Goal: Transaction & Acquisition: Purchase product/service

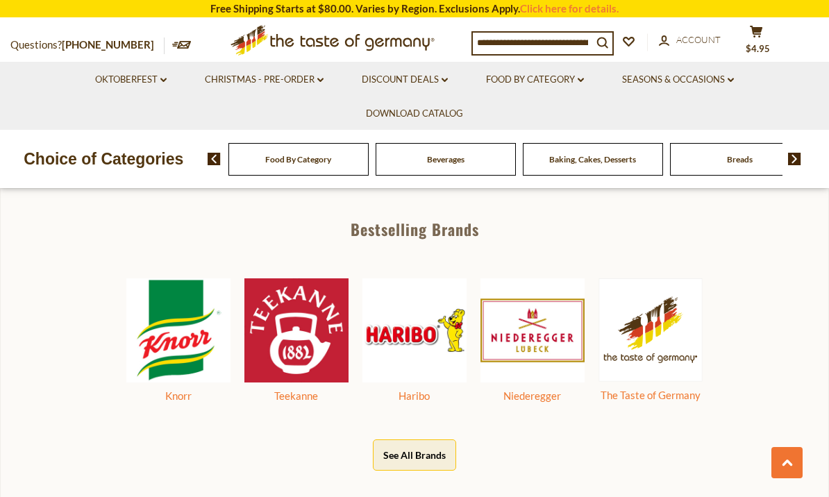
scroll to position [584, 0]
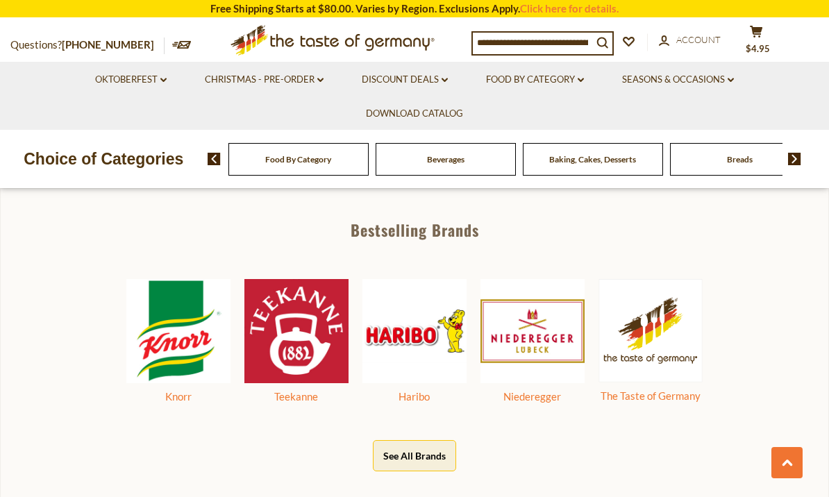
click at [606, 335] on img at bounding box center [650, 330] width 104 height 103
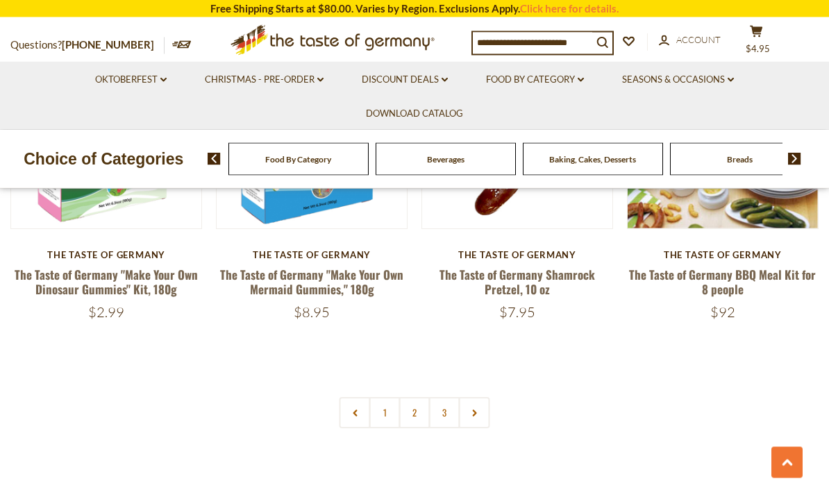
scroll to position [2983, 0]
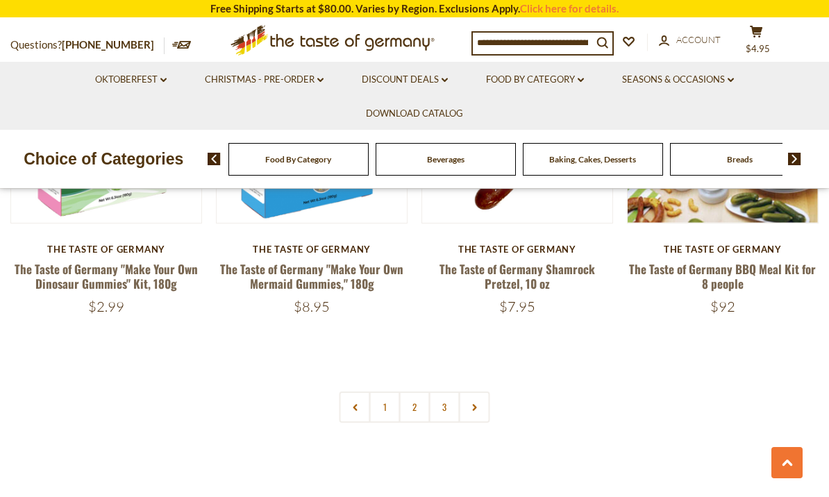
click at [420, 401] on link "2" at bounding box center [414, 406] width 31 height 31
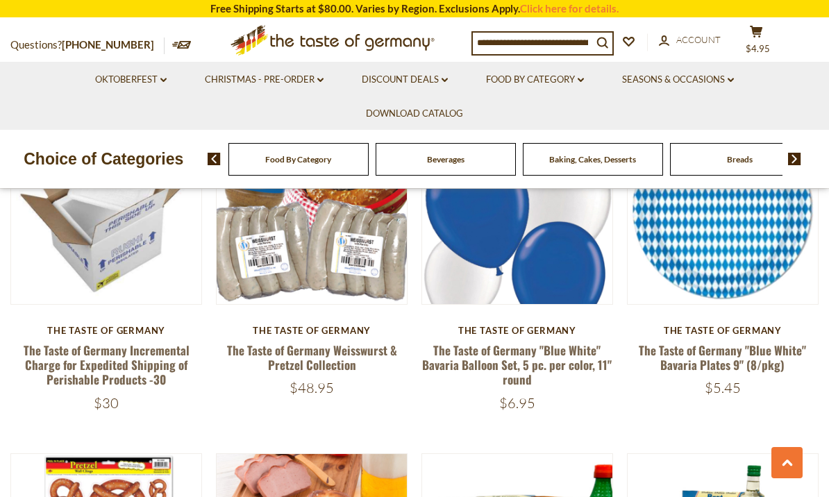
scroll to position [244, 0]
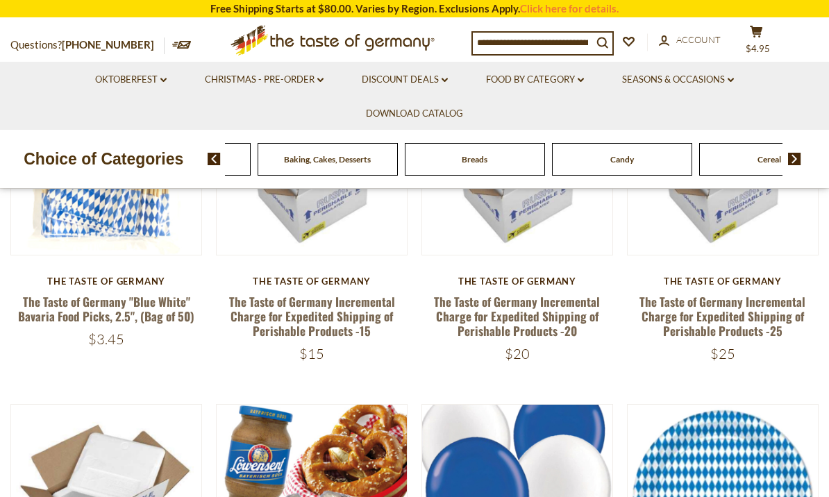
click at [103, 160] on div "Beverages" at bounding box center [33, 159] width 140 height 33
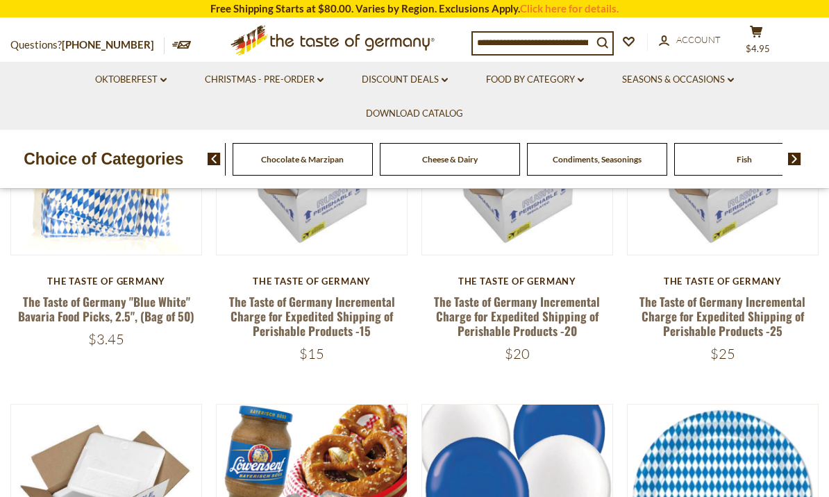
click at [558, 45] on input at bounding box center [532, 42] width 119 height 19
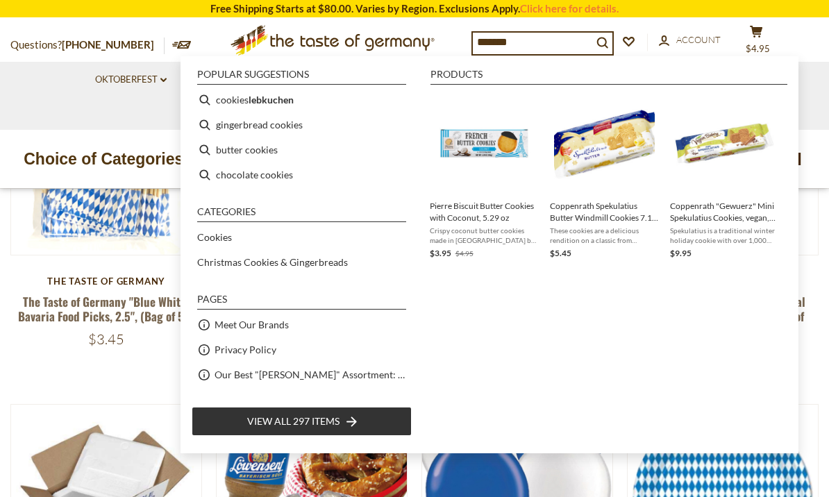
click at [772, 48] on button "cart $4.95" at bounding box center [756, 42] width 42 height 35
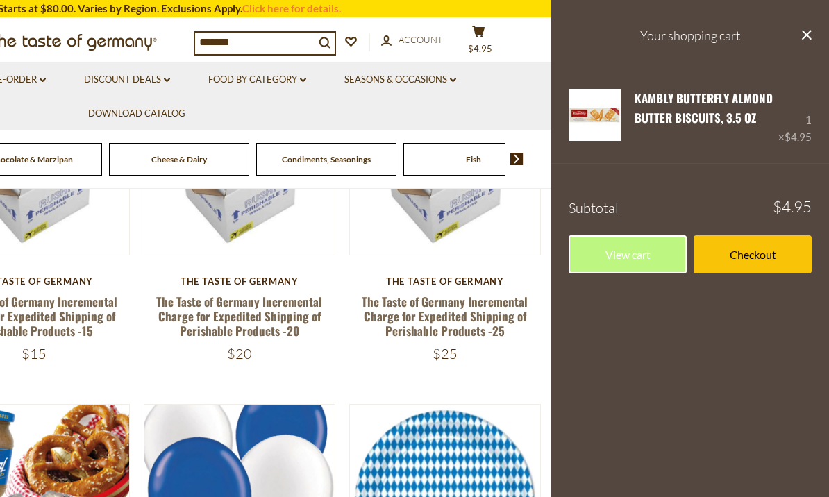
click at [809, 31] on icon at bounding box center [807, 35] width 10 height 10
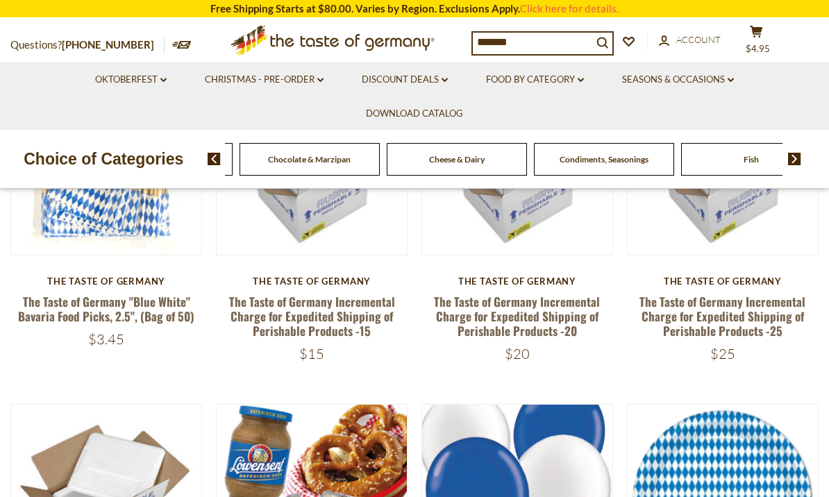
click at [756, 46] on button "cart $4.95" at bounding box center [756, 42] width 42 height 35
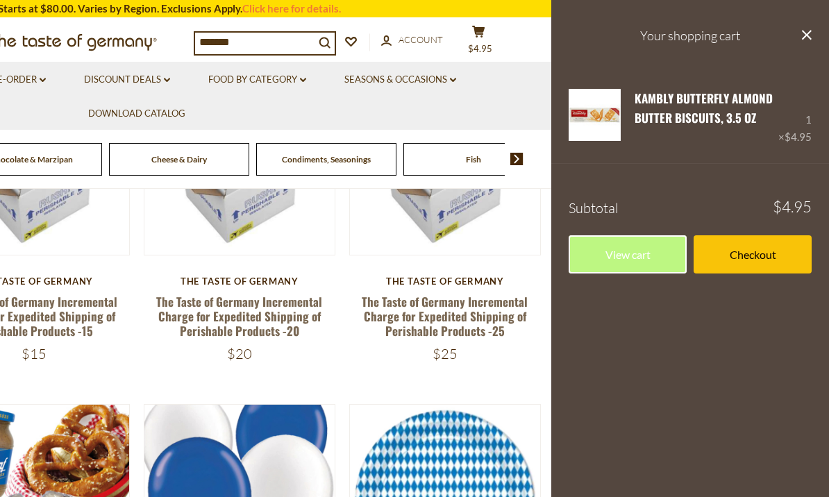
click at [265, 51] on input "*******" at bounding box center [254, 42] width 119 height 19
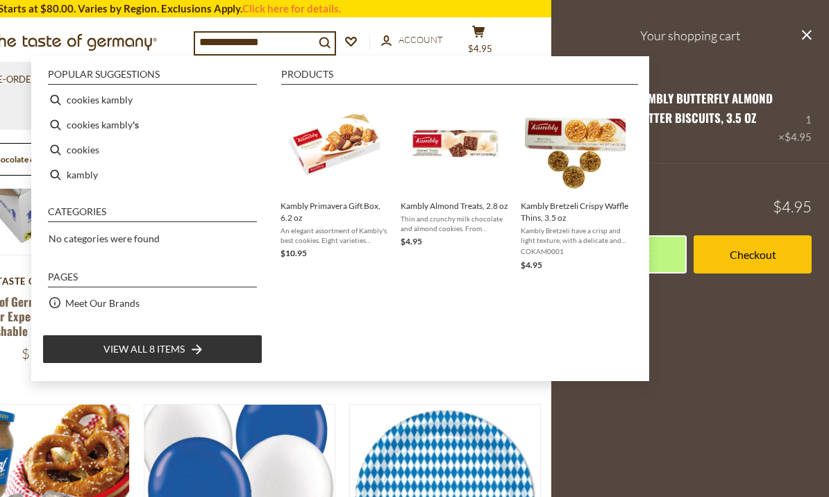
type input "**********"
click at [577, 224] on link "Kambly Bretzeli Crispy Waffle Thins, 3.5 oz Kambly Bretzeli have a crisp and li…" at bounding box center [574, 182] width 109 height 179
